Goal: Task Accomplishment & Management: Manage account settings

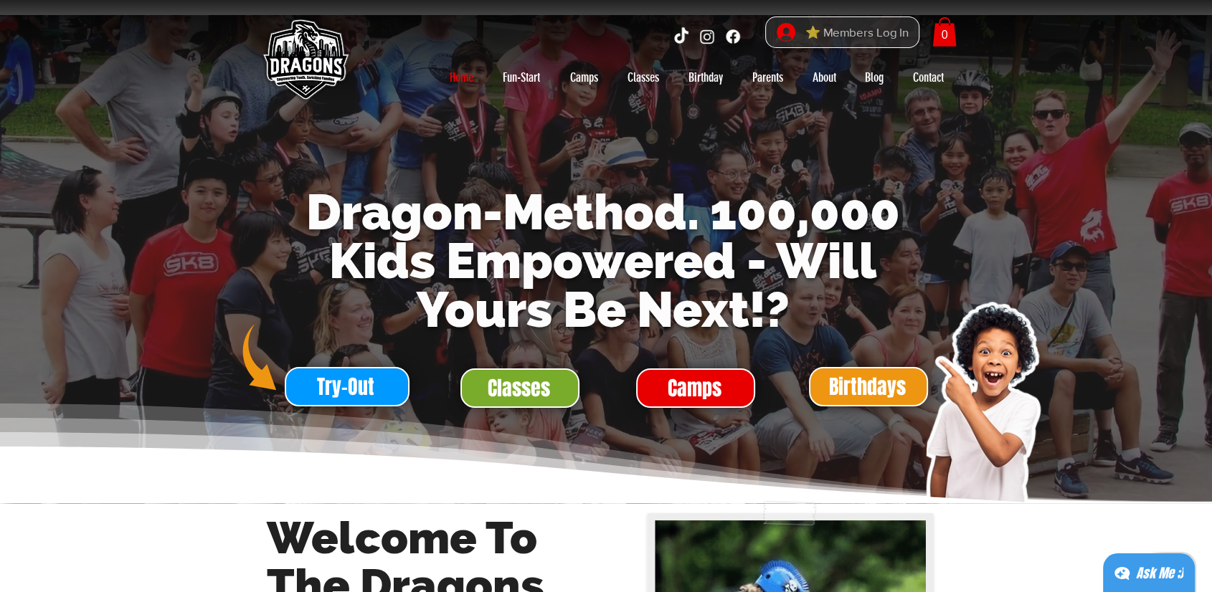
click at [875, 33] on span "⭐ Members Log In" at bounding box center [856, 33] width 113 height 22
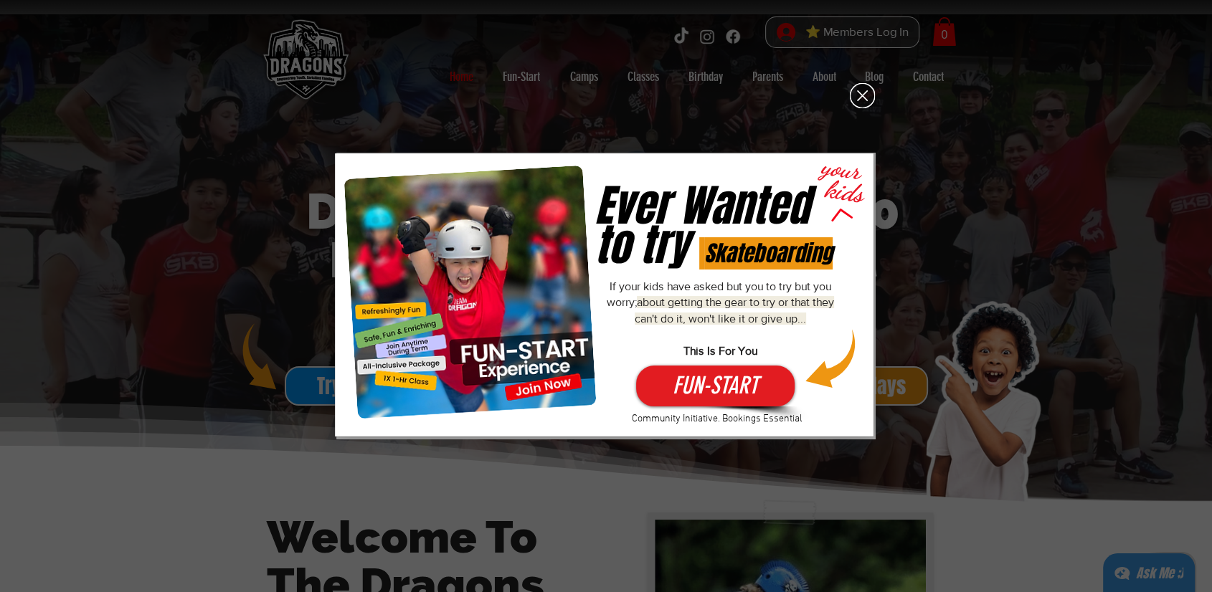
click at [864, 102] on icon "Back to site" at bounding box center [862, 95] width 25 height 25
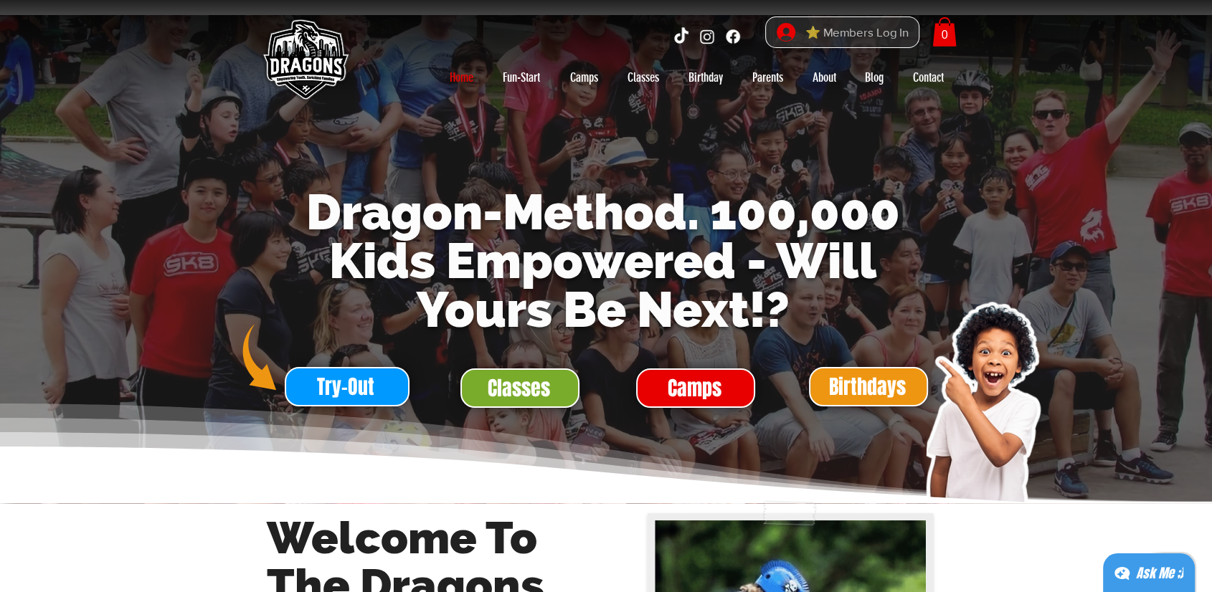
click at [865, 29] on span "⭐ Members Log In" at bounding box center [856, 33] width 113 height 22
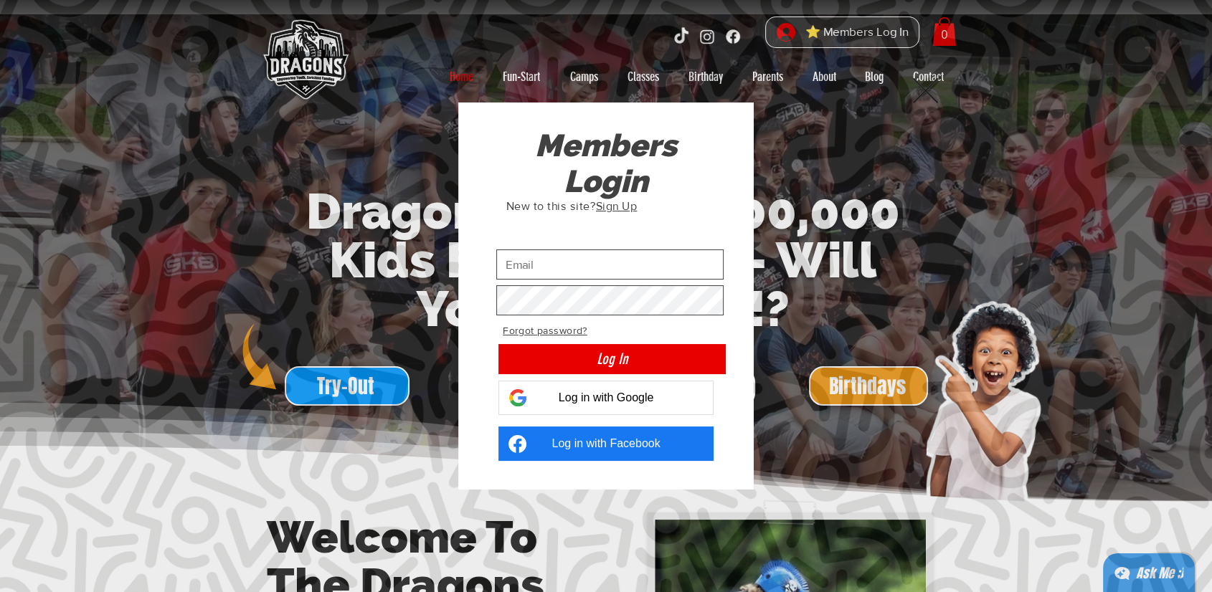
click at [577, 393] on span "Log in with Google" at bounding box center [606, 397] width 95 height 13
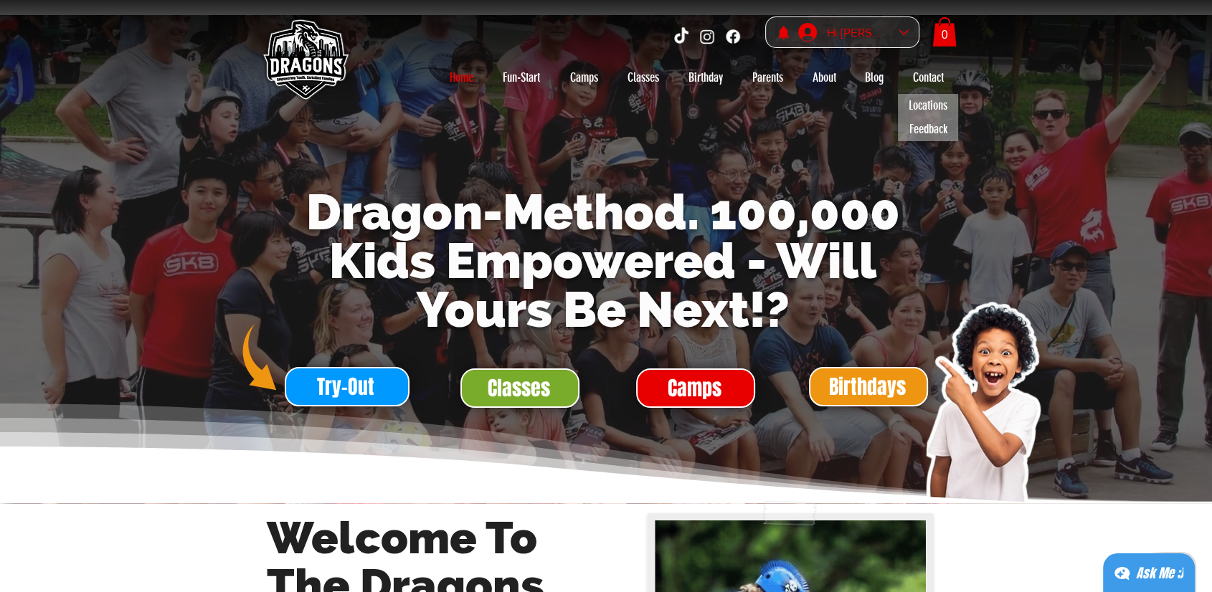
click at [901, 33] on div "Hanson Barry account" at bounding box center [903, 32] width 10 height 10
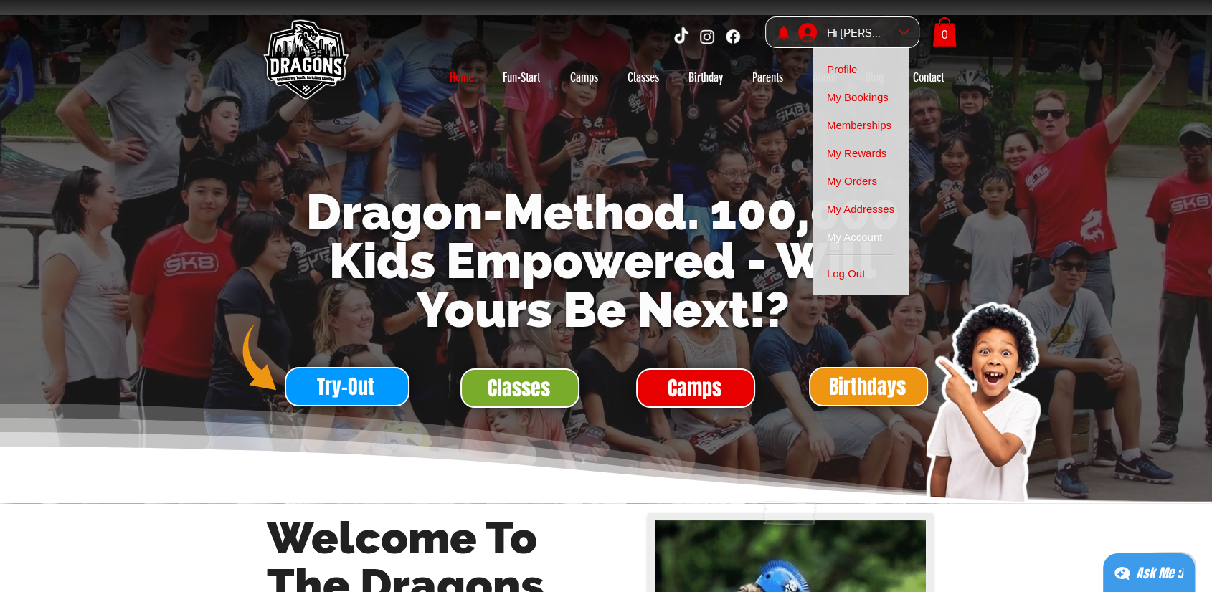
click at [855, 234] on span "My Account" at bounding box center [855, 237] width 56 height 28
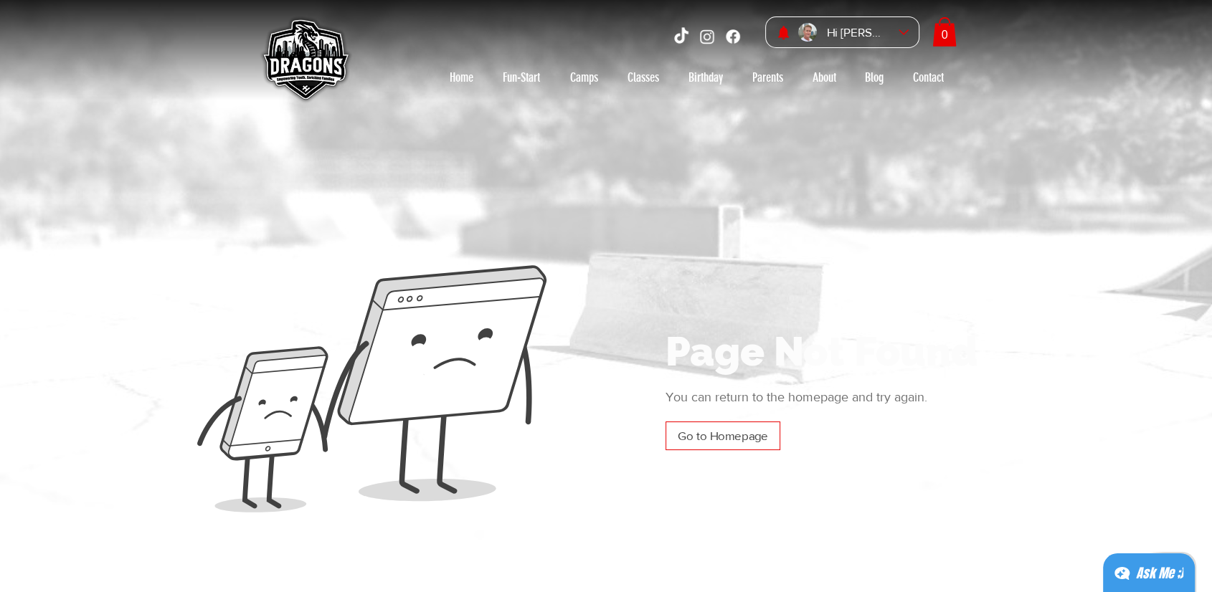
click at [732, 437] on span "Go to Homepage" at bounding box center [723, 436] width 90 height 22
click at [954, 259] on div "main content" at bounding box center [841, 404] width 470 height 609
click at [867, 29] on div "Hi [PERSON_NAME]" at bounding box center [858, 33] width 72 height 22
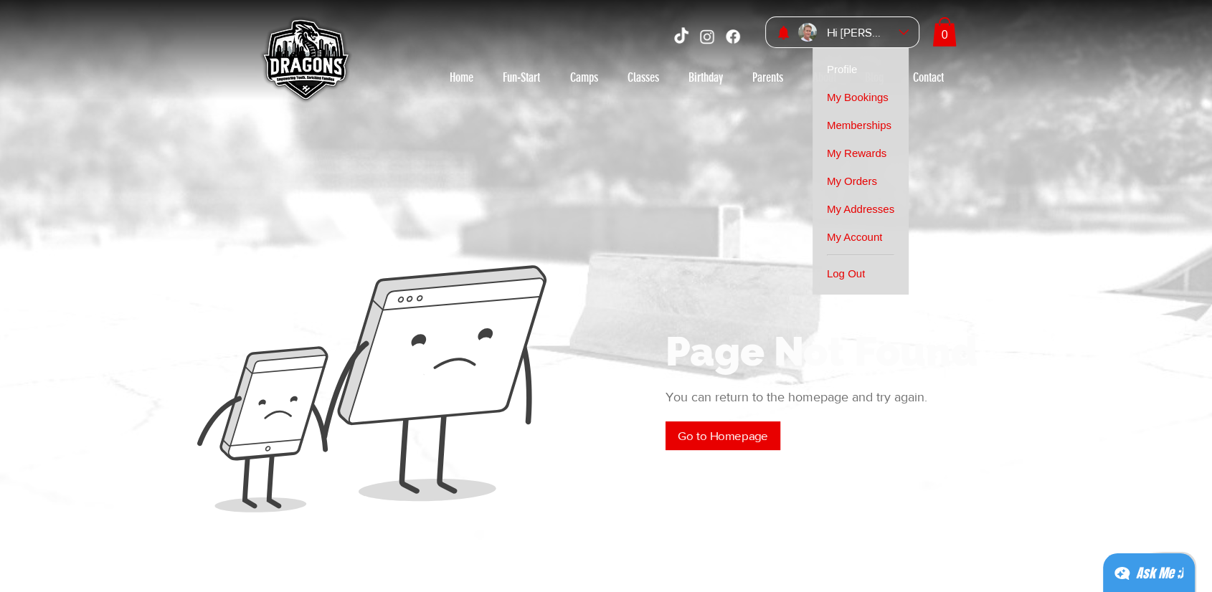
click at [847, 67] on span "Profile" at bounding box center [842, 69] width 31 height 28
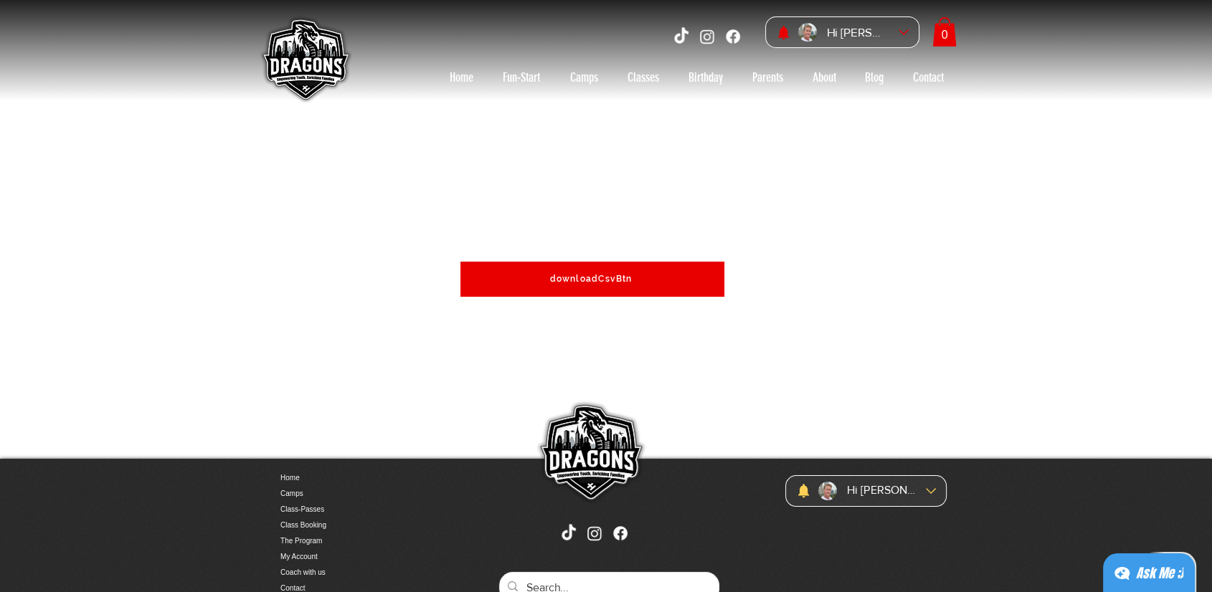
click at [586, 273] on span "downloadCsvBtn" at bounding box center [592, 279] width 264 height 35
click at [578, 279] on span "downloadCsvBtn" at bounding box center [591, 279] width 82 height 10
